Goal: Connect with others: Connect with others

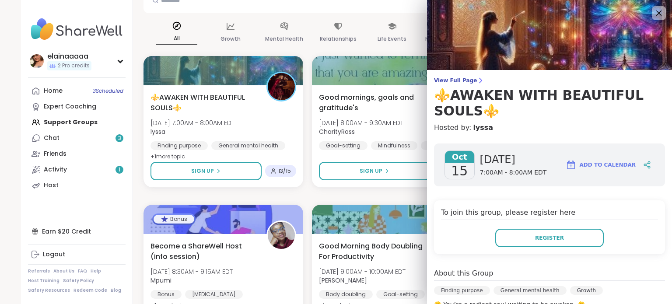
scroll to position [211, 0]
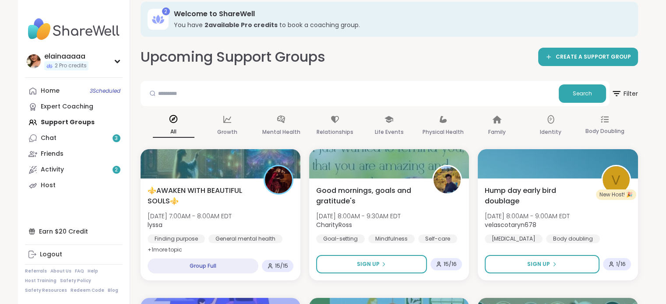
scroll to position [64, 0]
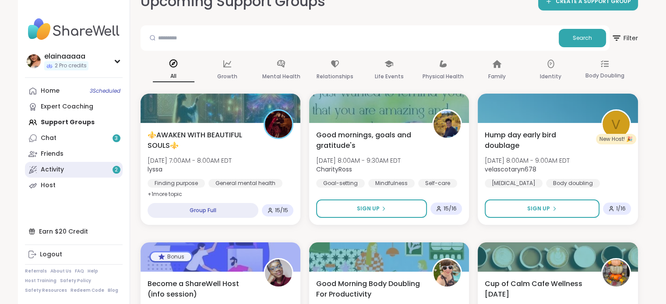
click at [104, 169] on link "Activity 2" at bounding box center [74, 170] width 98 height 16
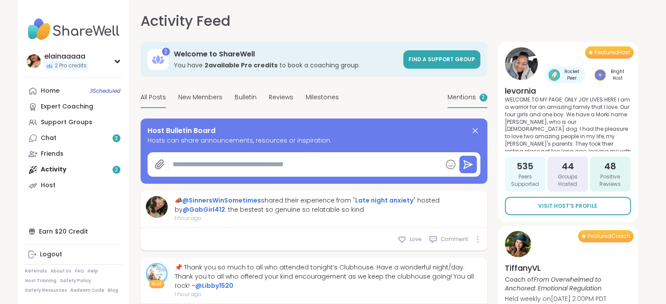
type textarea "*"
click at [458, 98] on span "Mentions" at bounding box center [461, 97] width 28 height 9
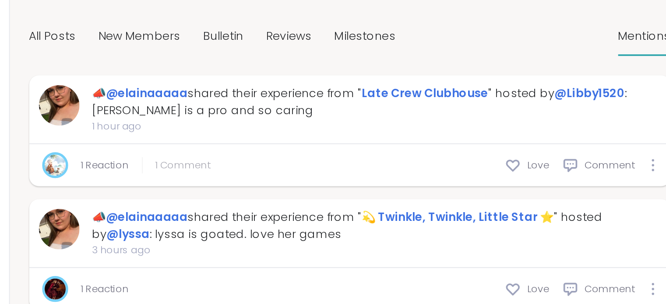
click at [217, 163] on span "1 Comment" at bounding box center [224, 167] width 30 height 8
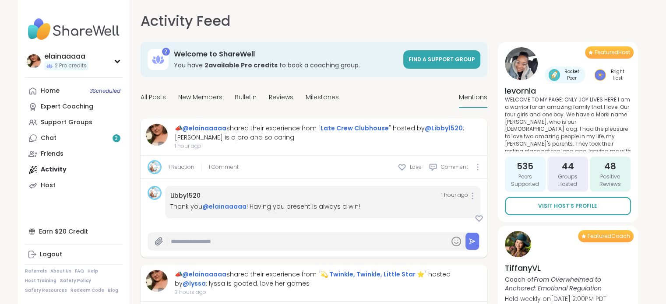
click at [185, 193] on link "Libby1520" at bounding box center [185, 195] width 30 height 9
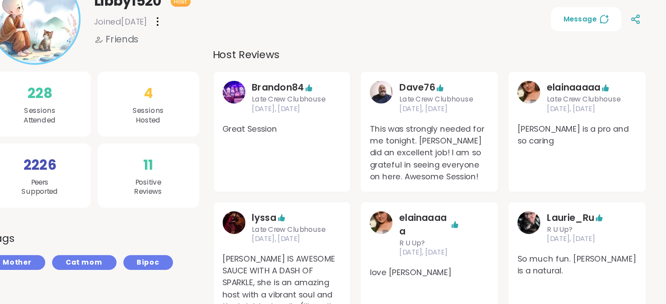
scroll to position [122, 0]
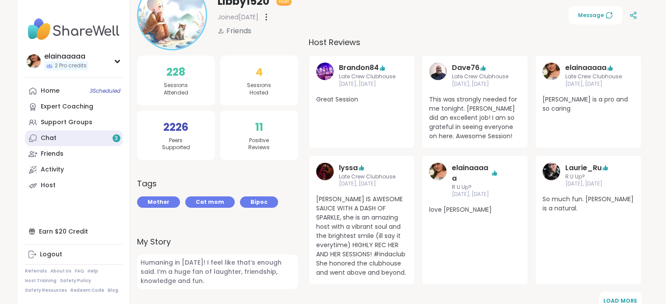
click at [89, 133] on link "Chat 3" at bounding box center [74, 138] width 98 height 16
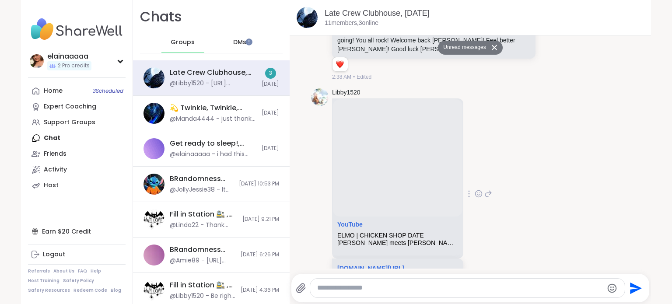
scroll to position [5023, 0]
